Goal: Information Seeking & Learning: Find specific fact

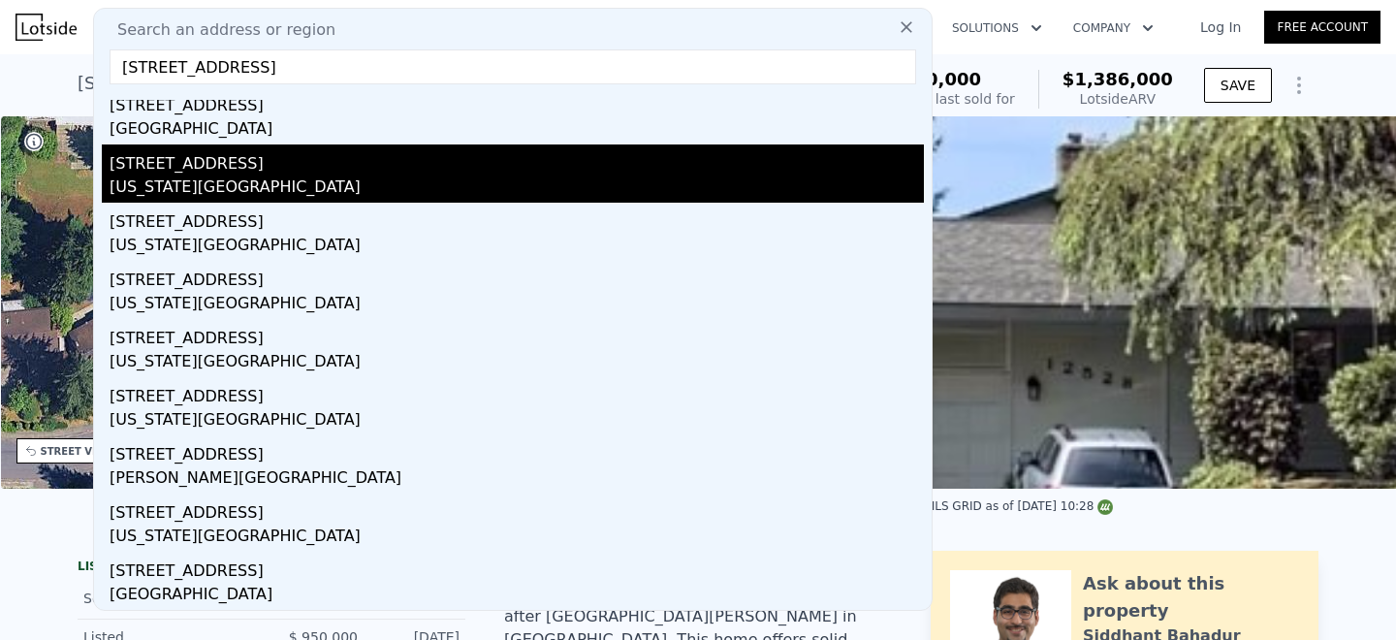
scroll to position [117, 0]
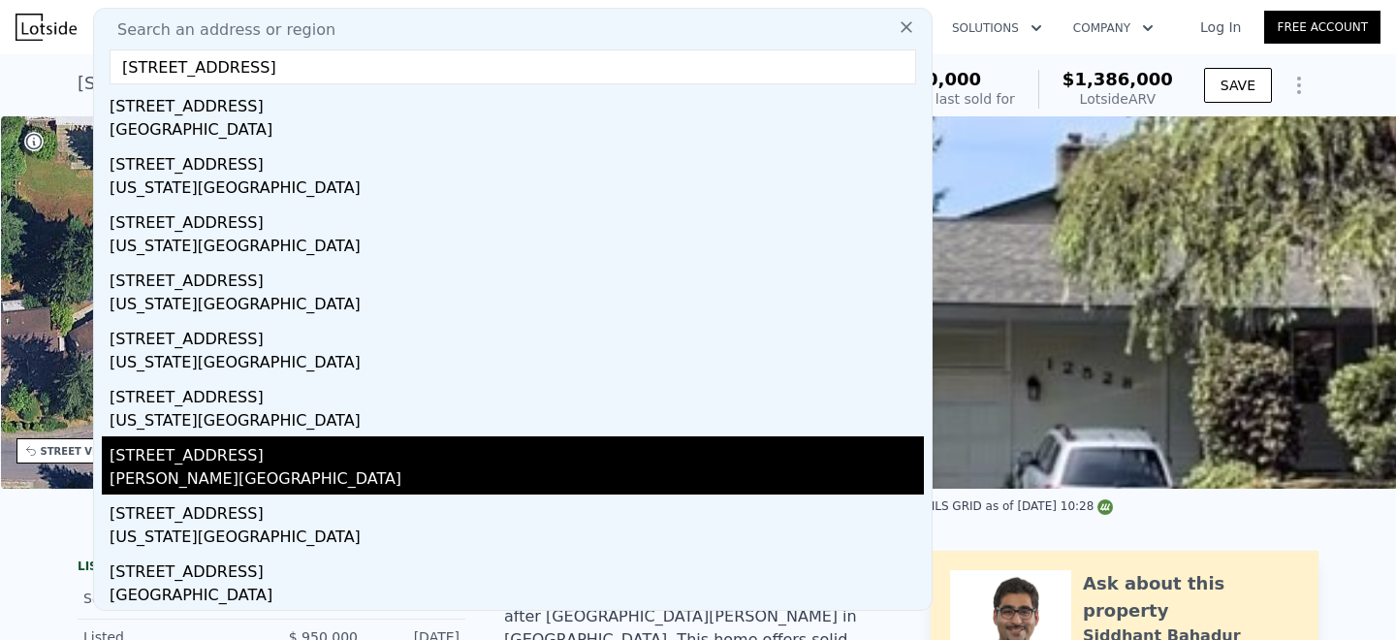
type input "[STREET_ADDRESS]"
click at [203, 478] on div "[PERSON_NAME][GEOGRAPHIC_DATA]" at bounding box center [517, 480] width 814 height 27
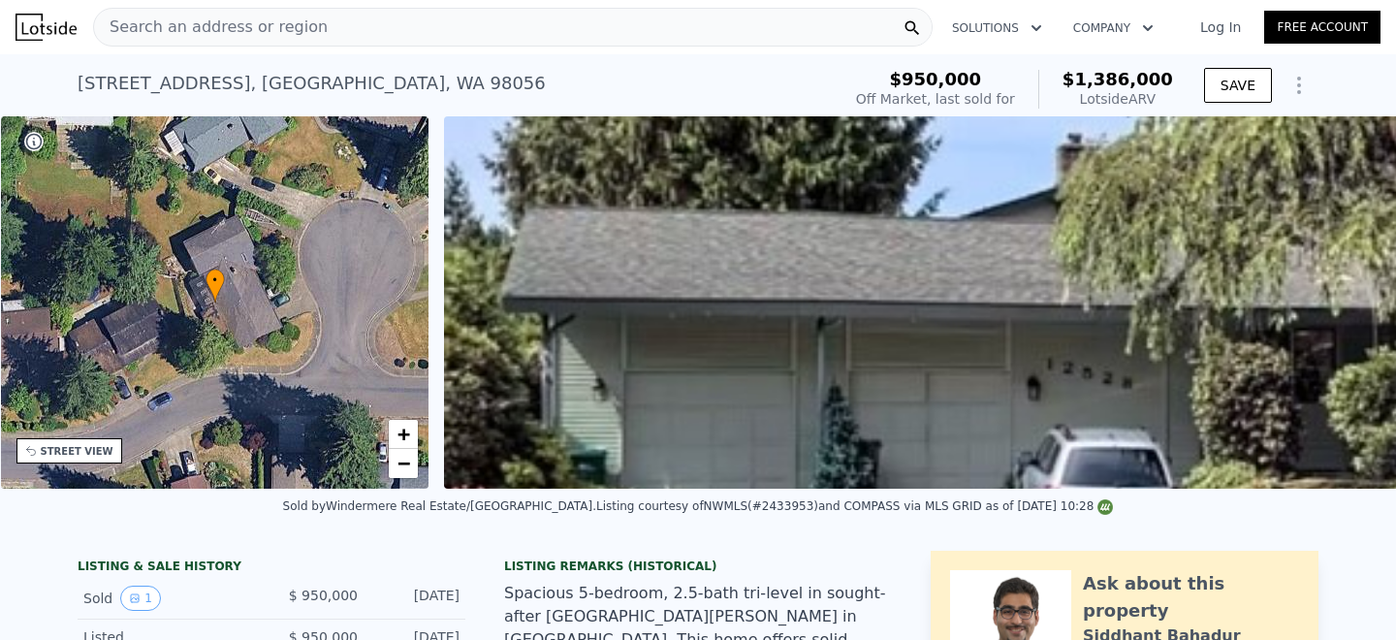
click at [366, 52] on nav "Search an address or region Solutions Company Open main menu Log In Free Account" at bounding box center [698, 27] width 1396 height 54
click at [369, 37] on div "Search an address or region" at bounding box center [513, 27] width 840 height 39
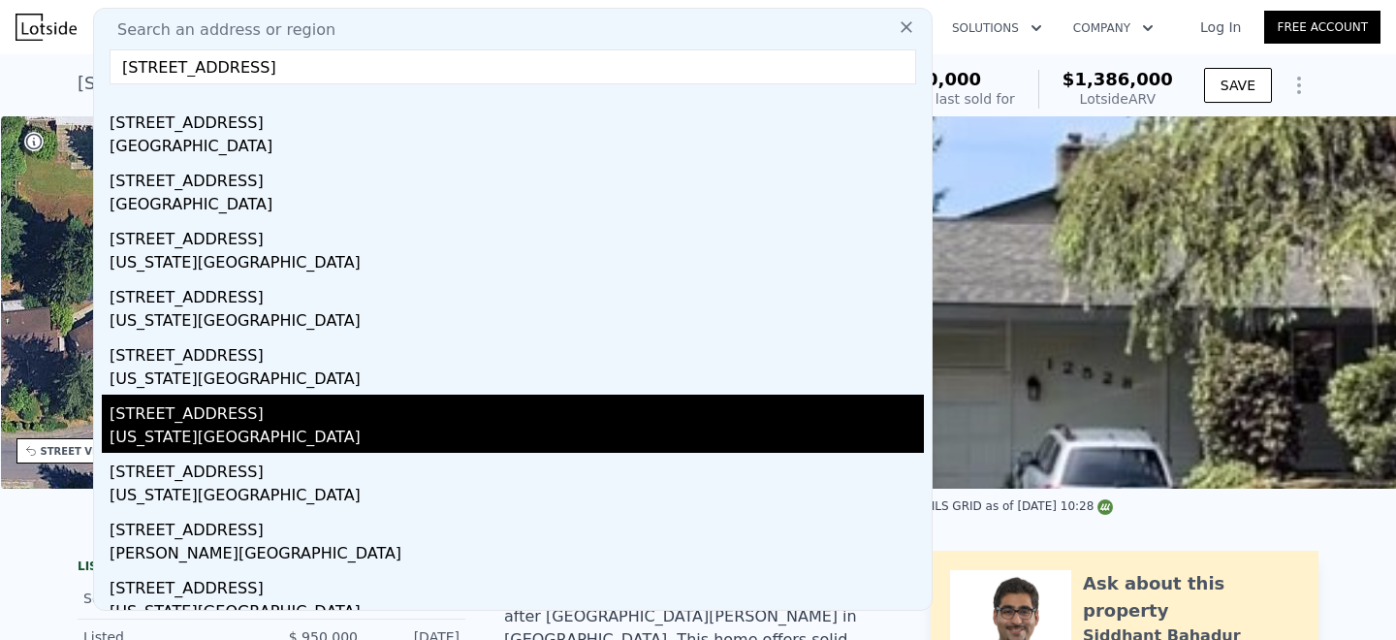
scroll to position [44, 0]
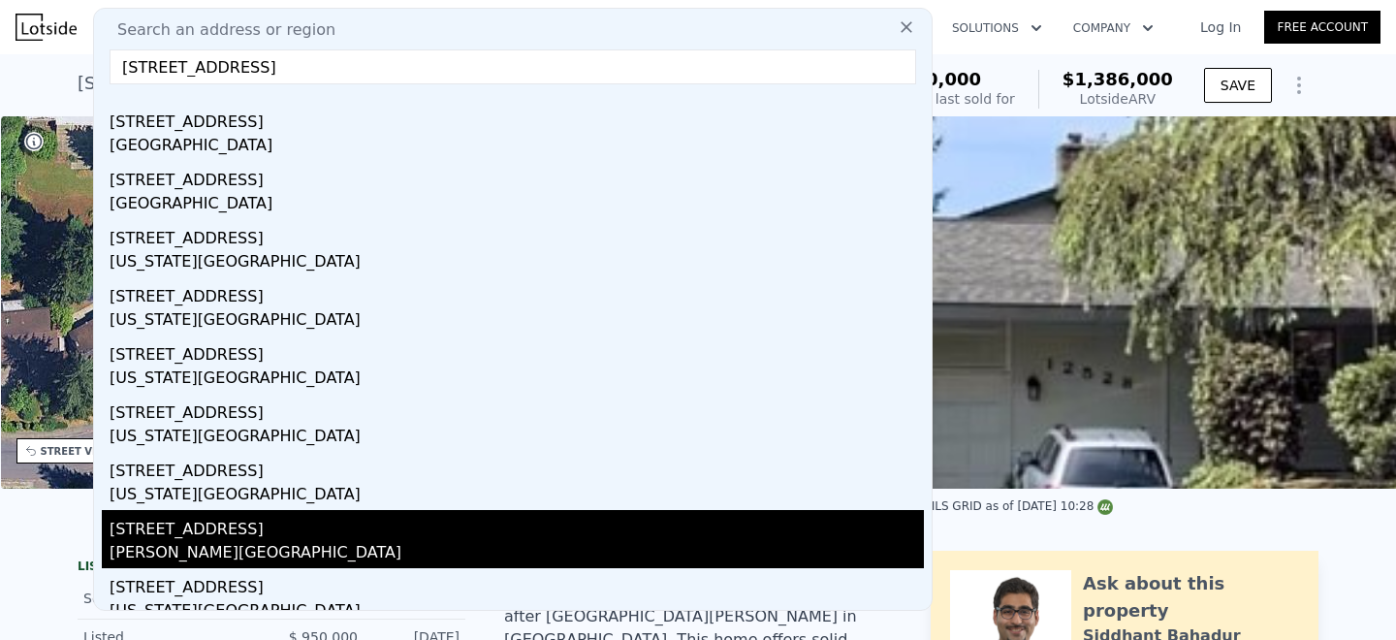
type input "[STREET_ADDRESS]"
click at [195, 519] on div "[STREET_ADDRESS]" at bounding box center [517, 525] width 814 height 31
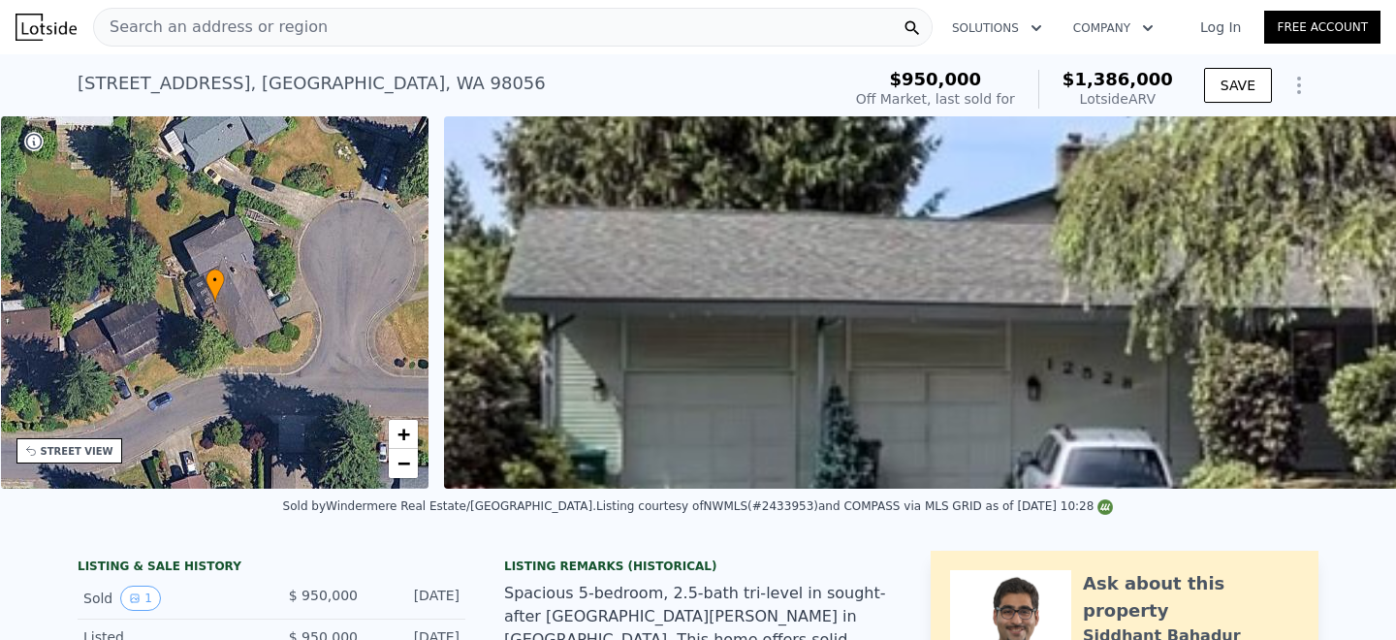
click at [700, 46] on div "Search an address or region" at bounding box center [513, 27] width 840 height 39
